Goal: Check status

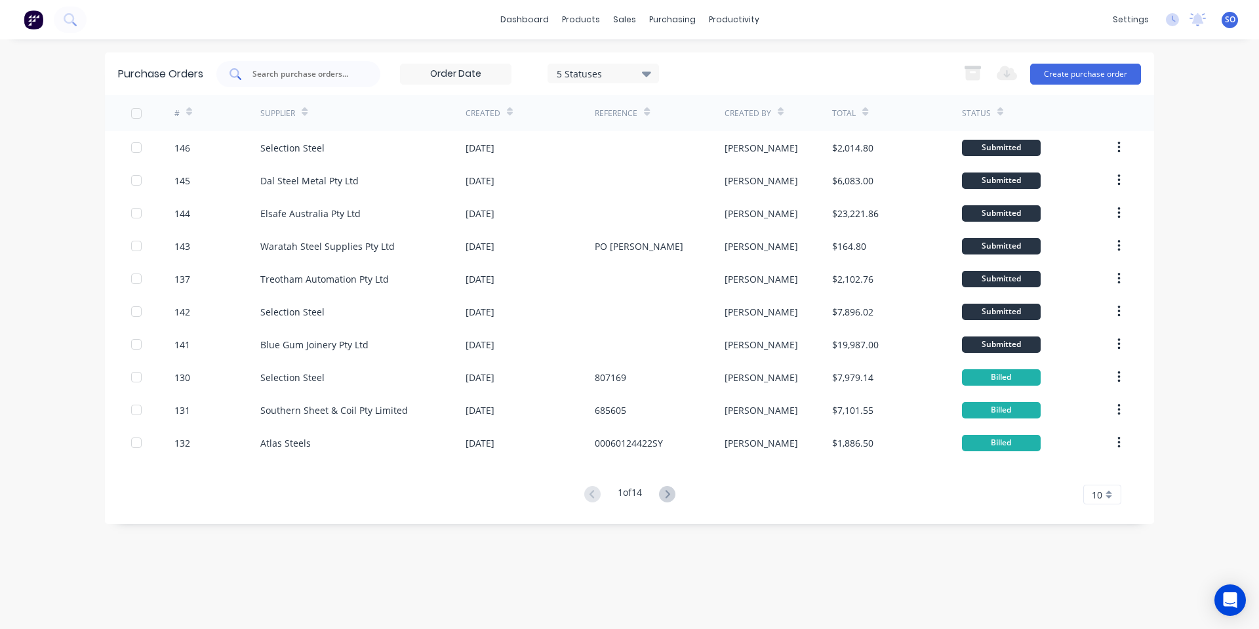
click at [279, 69] on input "text" at bounding box center [305, 74] width 109 height 13
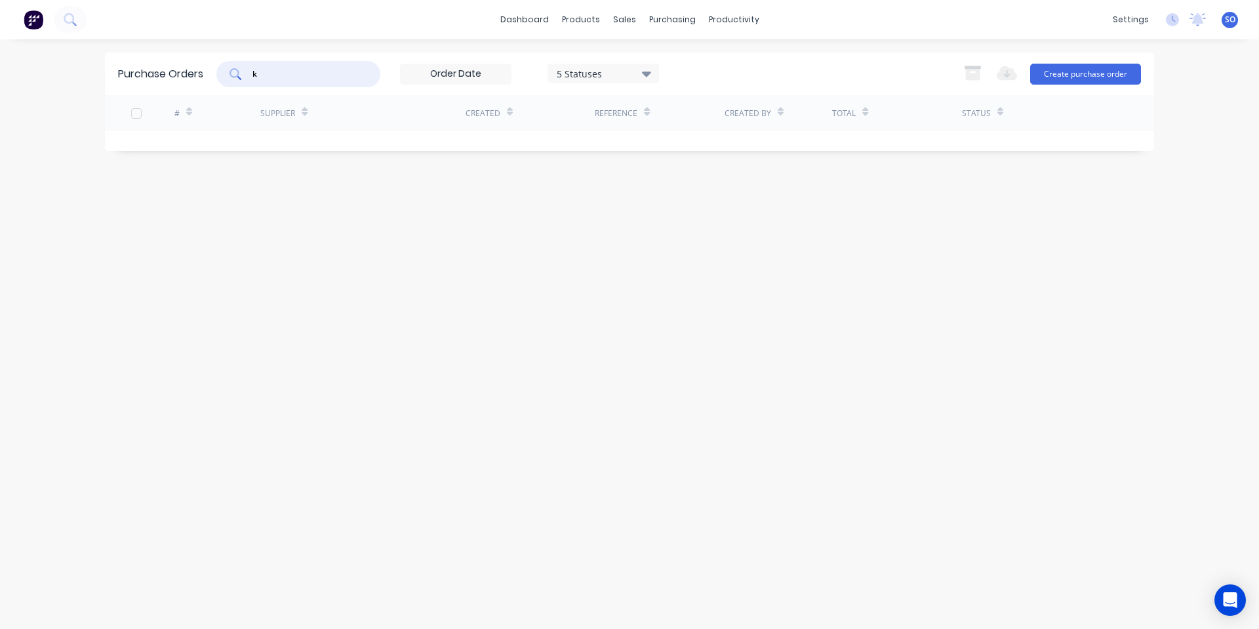
type input "k"
type input "grant"
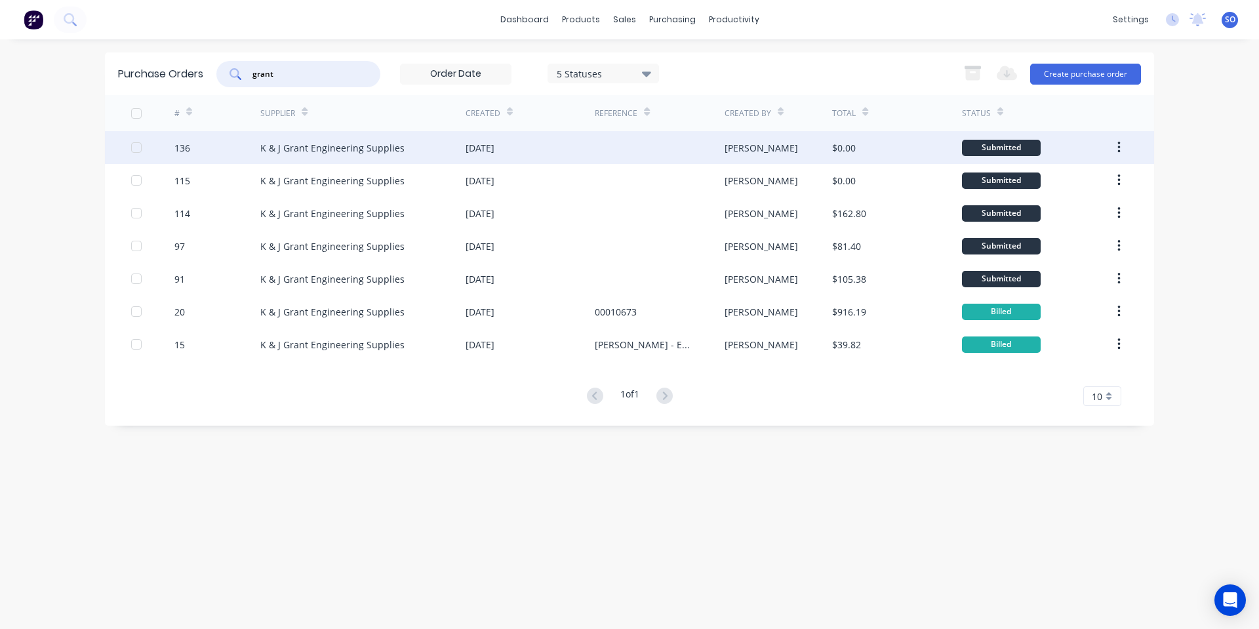
click at [546, 158] on div "[DATE]" at bounding box center [529, 147] width 129 height 33
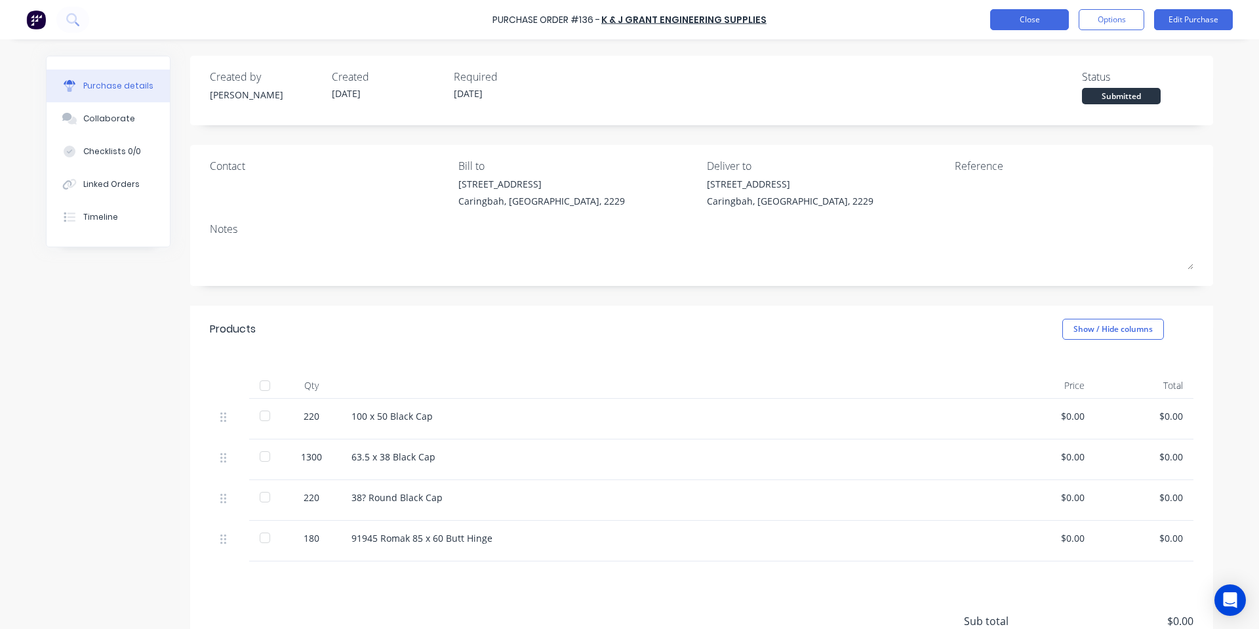
click at [1030, 24] on button "Close" at bounding box center [1029, 19] width 79 height 21
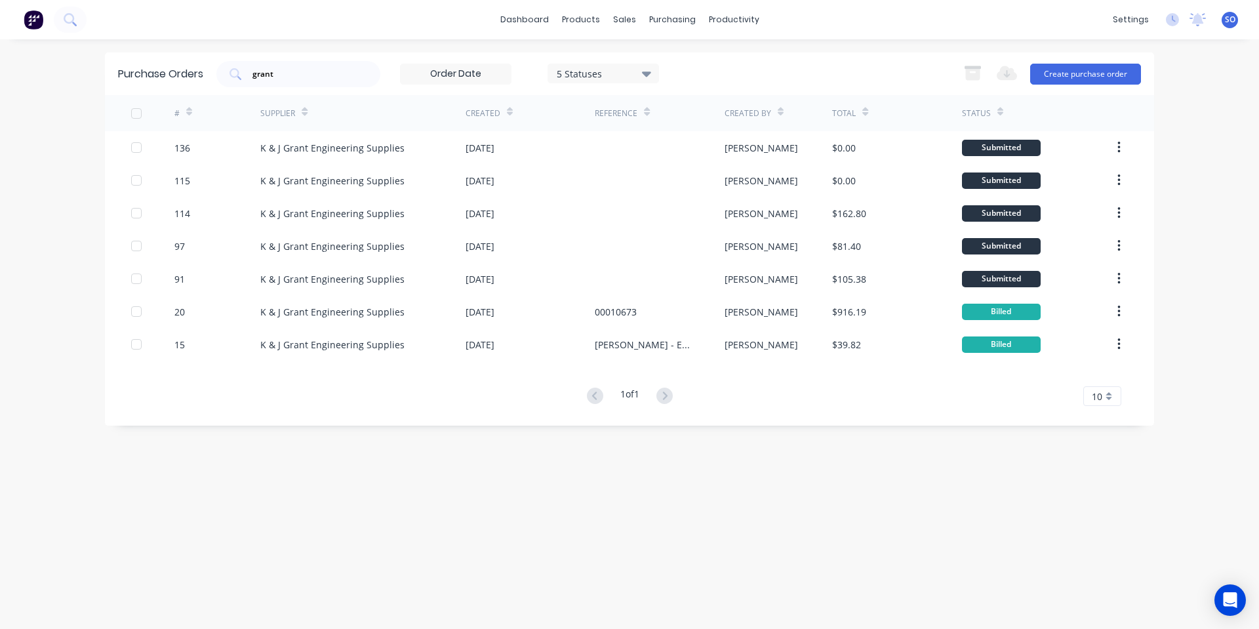
click at [554, 481] on div "Purchase Orders grant 5 Statuses 5 Statuses Export to Excel (XLSX) Create purch…" at bounding box center [629, 333] width 1049 height 563
click at [638, 65] on div at bounding box center [632, 63] width 20 height 12
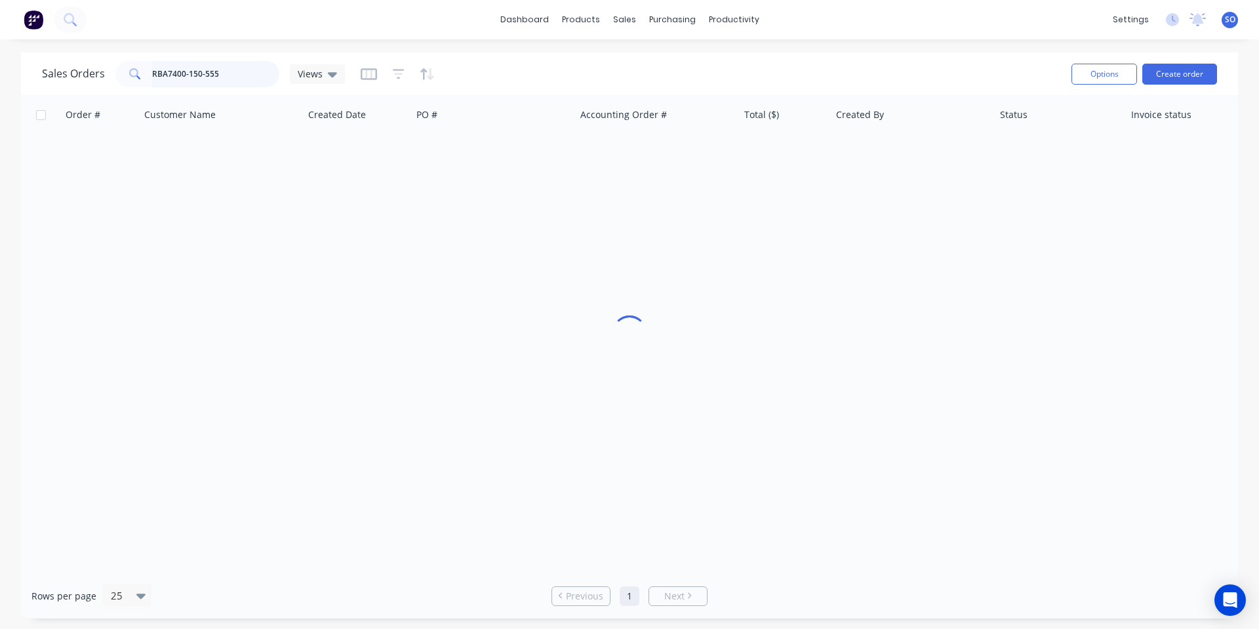
click at [254, 81] on input "RBA7400-150-555" at bounding box center [216, 74] width 128 height 26
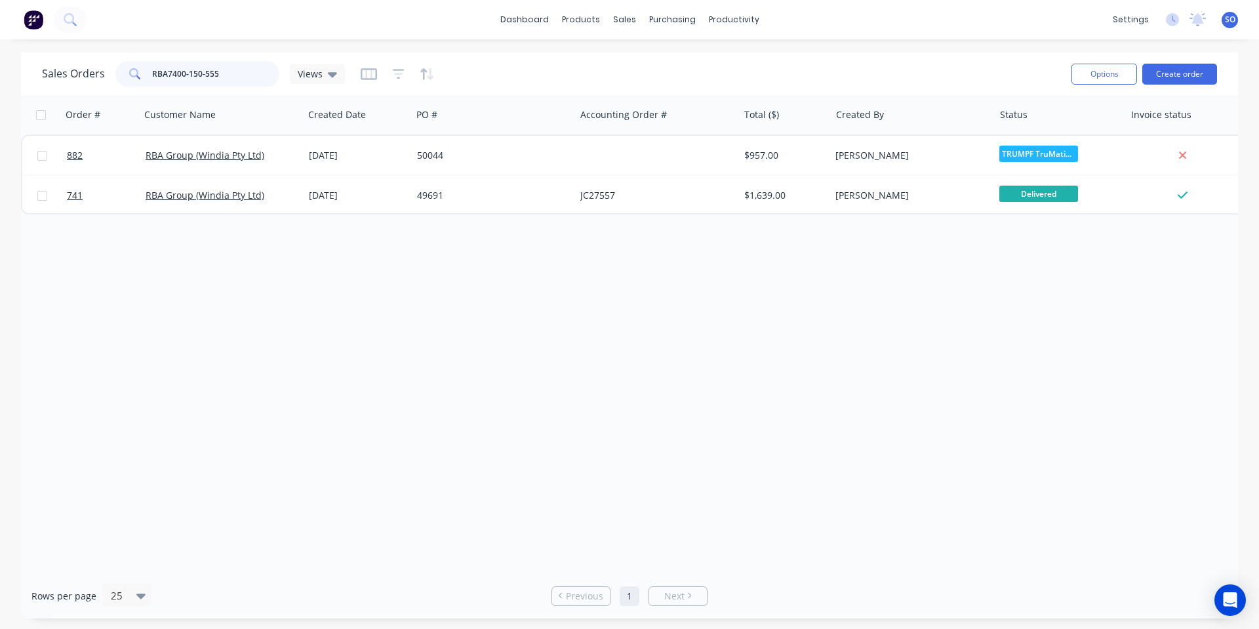
click at [254, 81] on input "RBA7400-150-555" at bounding box center [216, 74] width 128 height 26
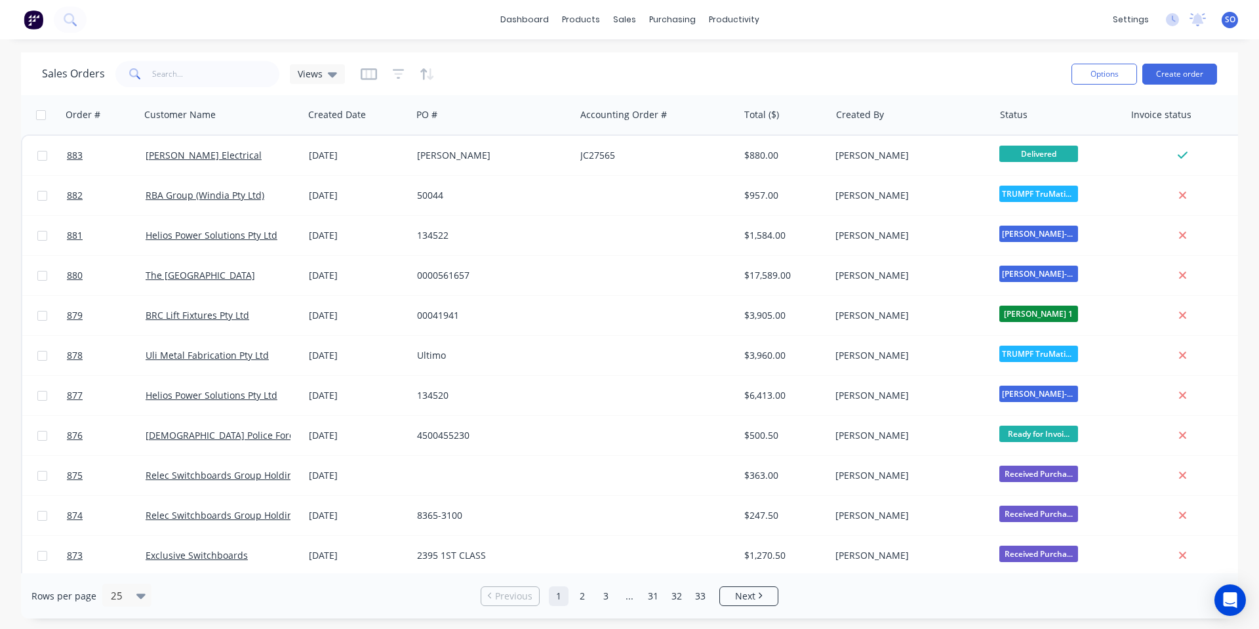
click at [496, 275] on div "0000561657" at bounding box center [490, 275] width 146 height 13
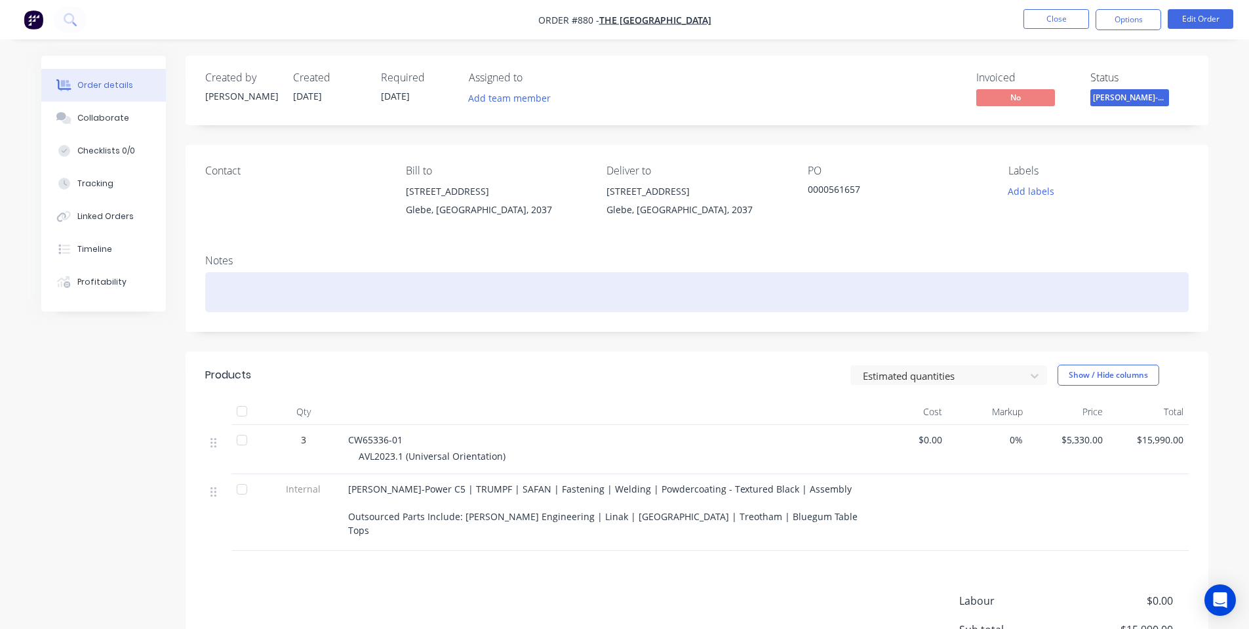
click at [552, 289] on div at bounding box center [696, 292] width 983 height 40
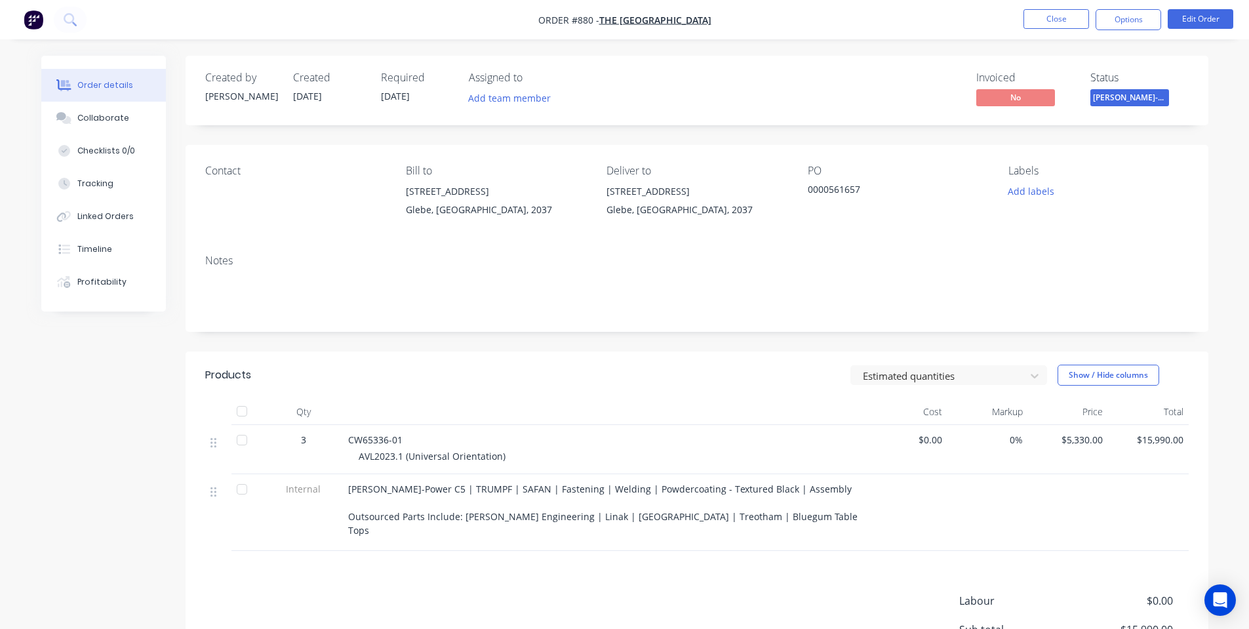
click at [559, 239] on div "Contact Bill to [STREET_ADDRESS] Deliver to [STREET_ADDRESS] PO 0000561657 Labe…" at bounding box center [697, 194] width 1023 height 99
